Goal: Find specific page/section: Find specific page/section

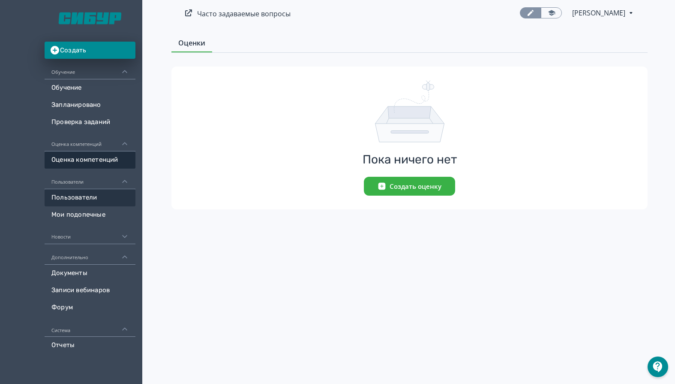
click at [90, 195] on link "Пользователи" at bounding box center [90, 197] width 91 height 17
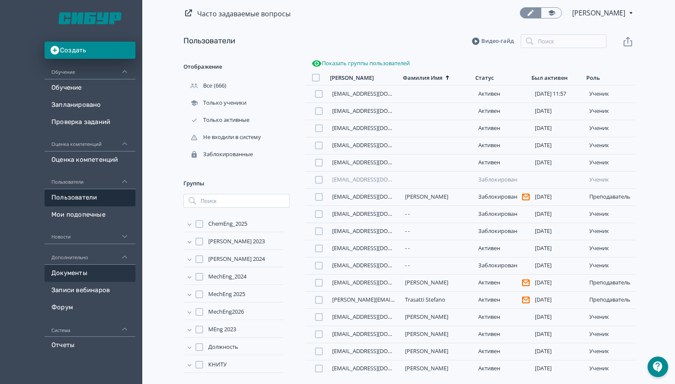
click at [78, 271] on link "Документы" at bounding box center [90, 272] width 91 height 17
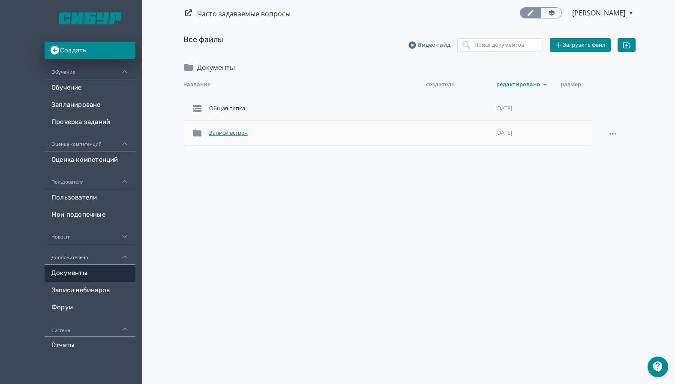
click at [246, 131] on div "Записи встреч" at bounding box center [314, 132] width 216 height 15
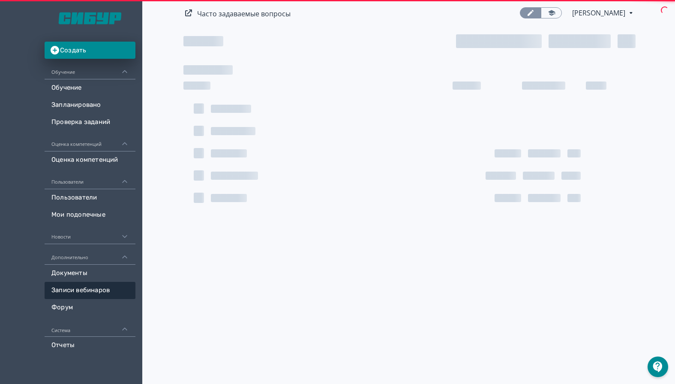
click at [246, 131] on div at bounding box center [233, 131] width 45 height 8
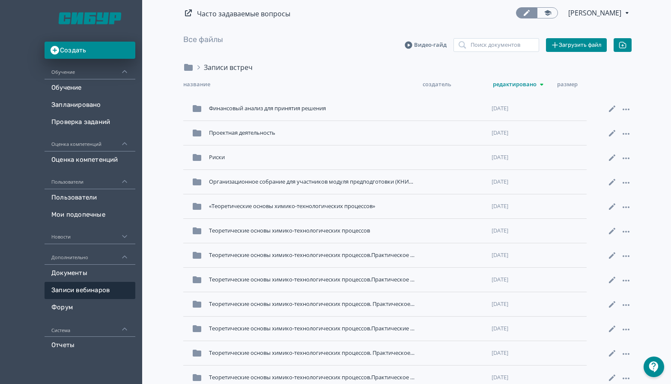
click at [505, 85] on div "Редактировано" at bounding box center [525, 84] width 64 height 10
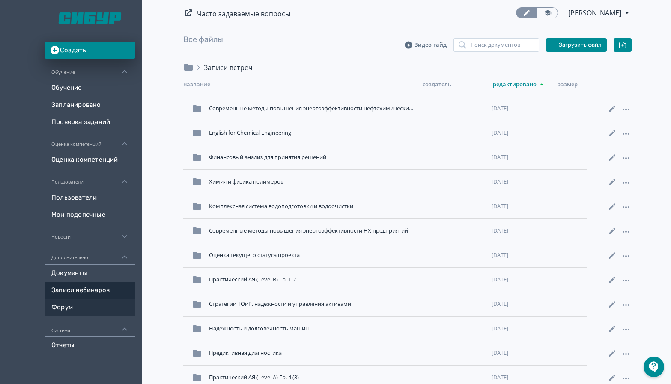
click at [76, 310] on link "Форум" at bounding box center [90, 307] width 91 height 17
